Goal: Communication & Community: Ask a question

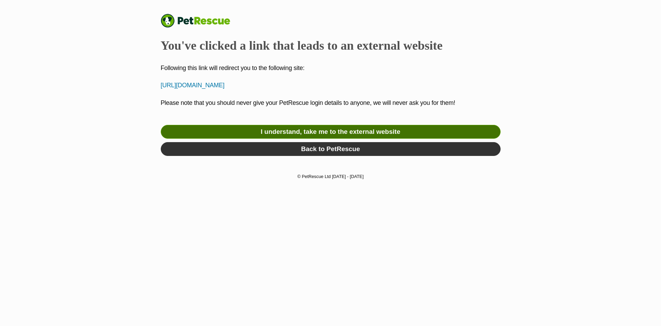
click at [233, 126] on link "I understand, take me to the external website" at bounding box center [331, 132] width 340 height 14
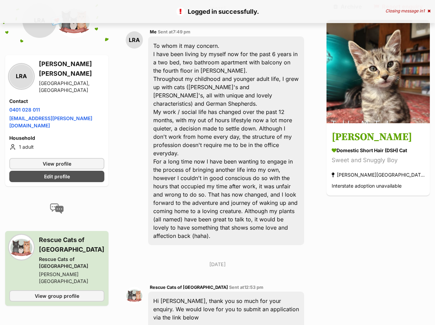
scroll to position [206, 0]
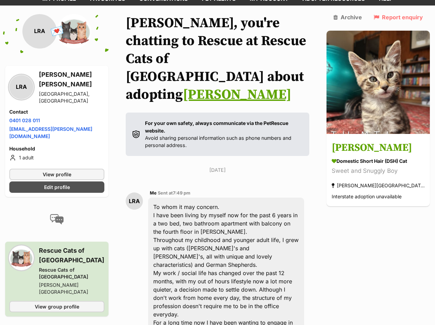
scroll to position [241, 0]
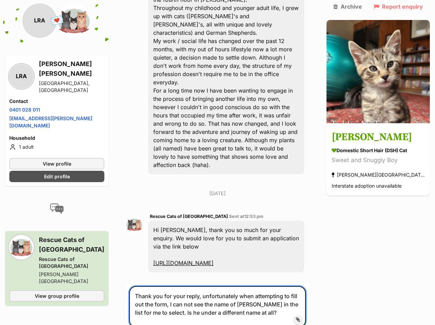
type textarea "Thank you for your reply, unfortunately when attempting to fill out the form, I…"
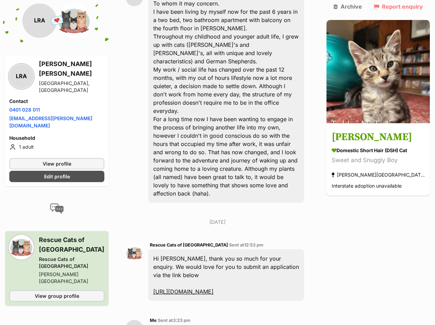
scroll to position [338, 0]
